Goal: Information Seeking & Learning: Check status

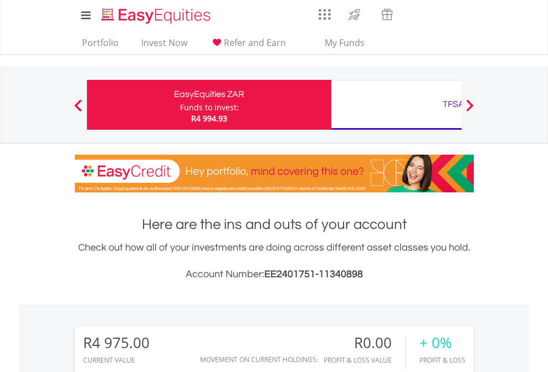
scroll to position [106, 174]
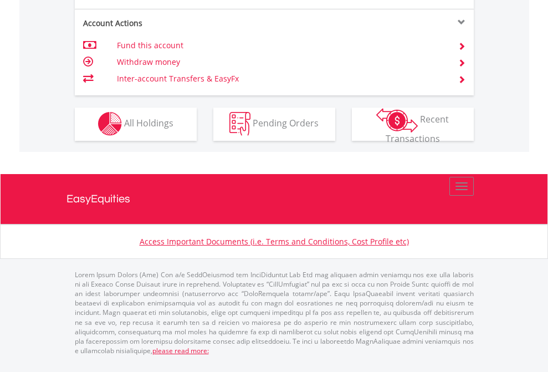
scroll to position [1035, 0]
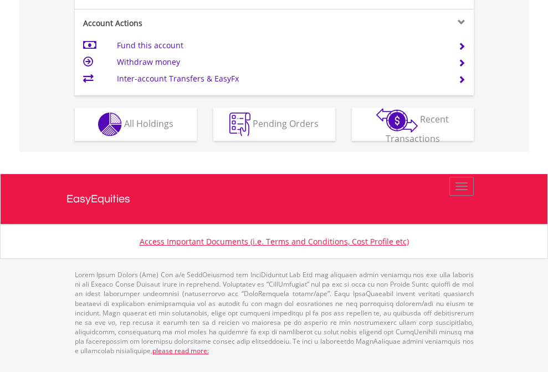
scroll to position [1084, 0]
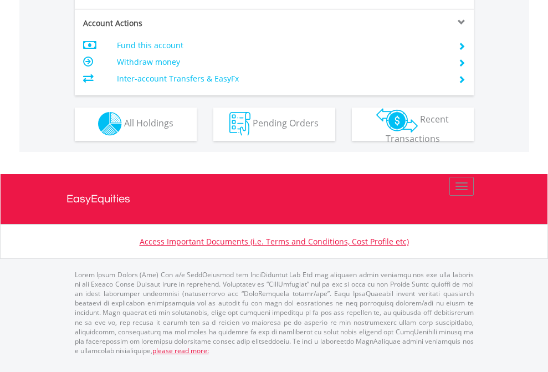
scroll to position [1035, 0]
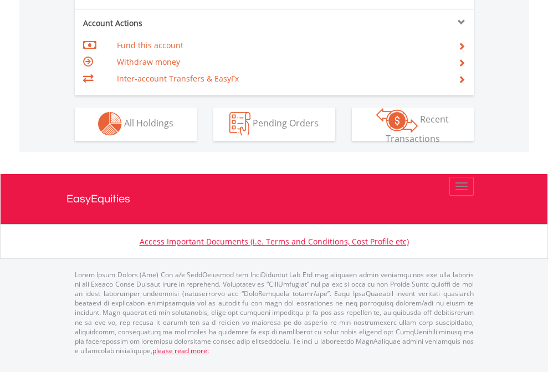
scroll to position [1035, 0]
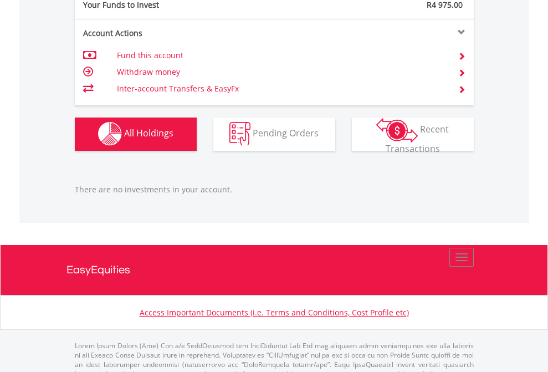
scroll to position [1096, 0]
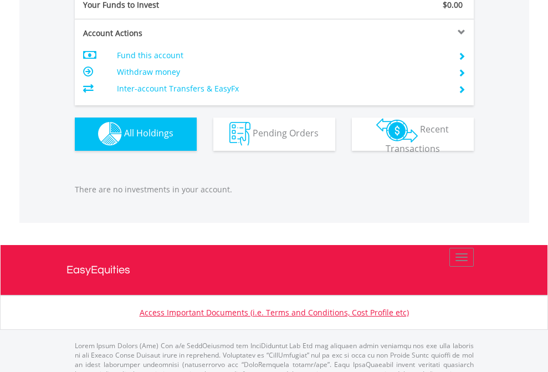
scroll to position [1096, 0]
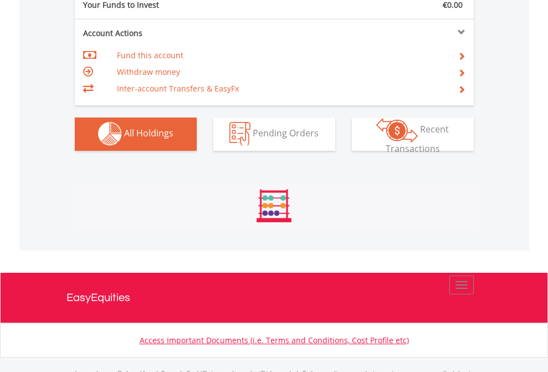
scroll to position [1096, 0]
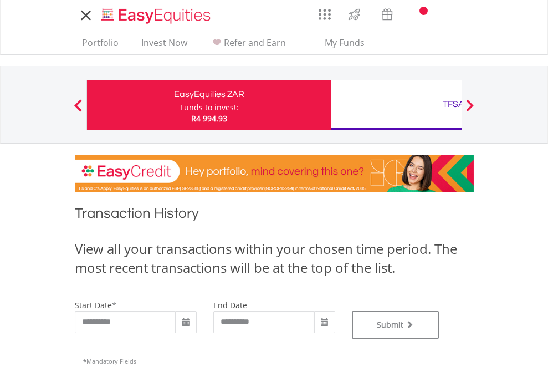
type input "**********"
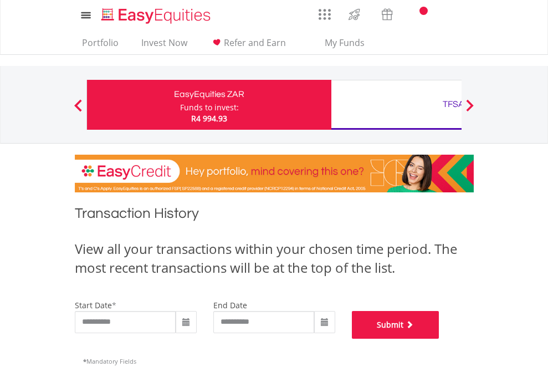
click at [439, 338] on button "Submit" at bounding box center [395, 325] width 87 height 28
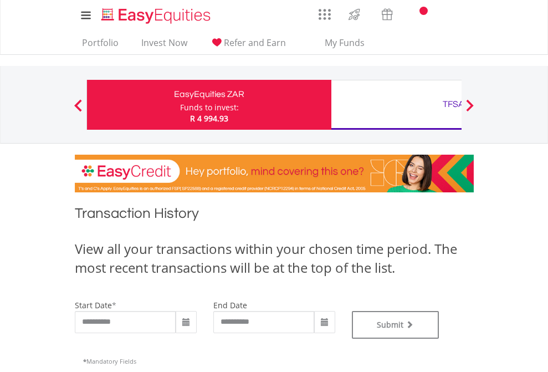
click at [396, 105] on div "TFSA" at bounding box center [453, 104] width 231 height 16
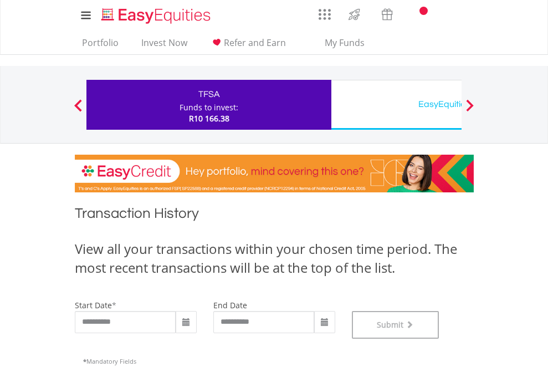
scroll to position [449, 0]
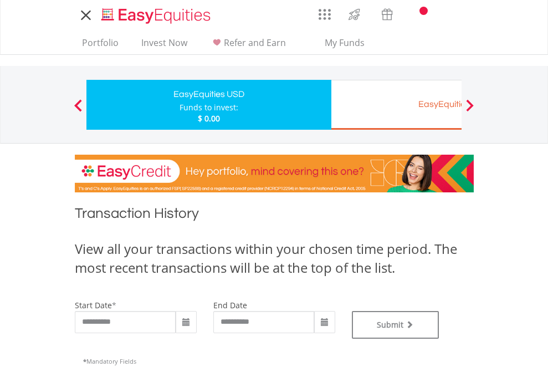
type input "**********"
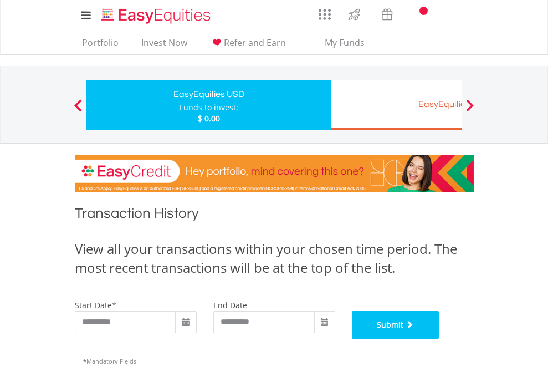
click at [439, 338] on button "Submit" at bounding box center [395, 325] width 87 height 28
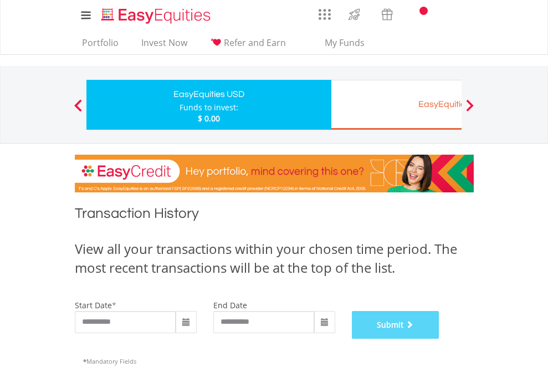
scroll to position [449, 0]
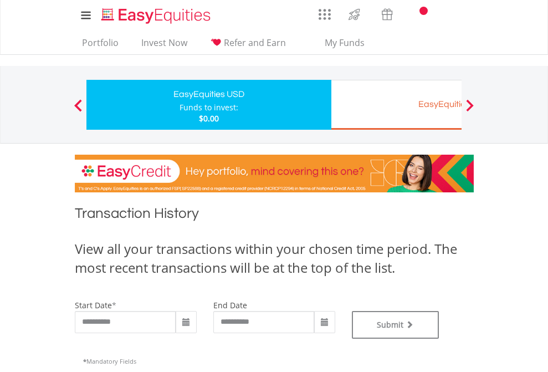
click at [396, 105] on div "EasyEquities EUR" at bounding box center [453, 104] width 231 height 16
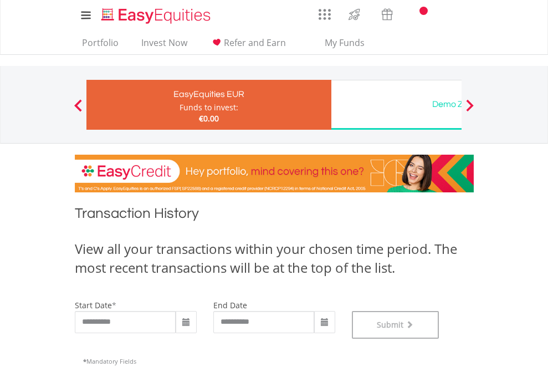
scroll to position [449, 0]
